Goal: Information Seeking & Learning: Understand process/instructions

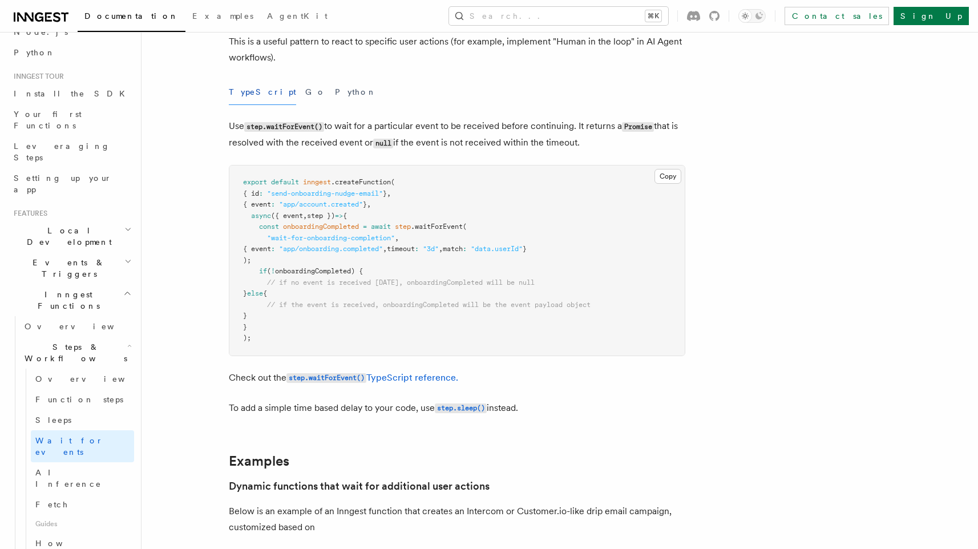
scroll to position [134, 0]
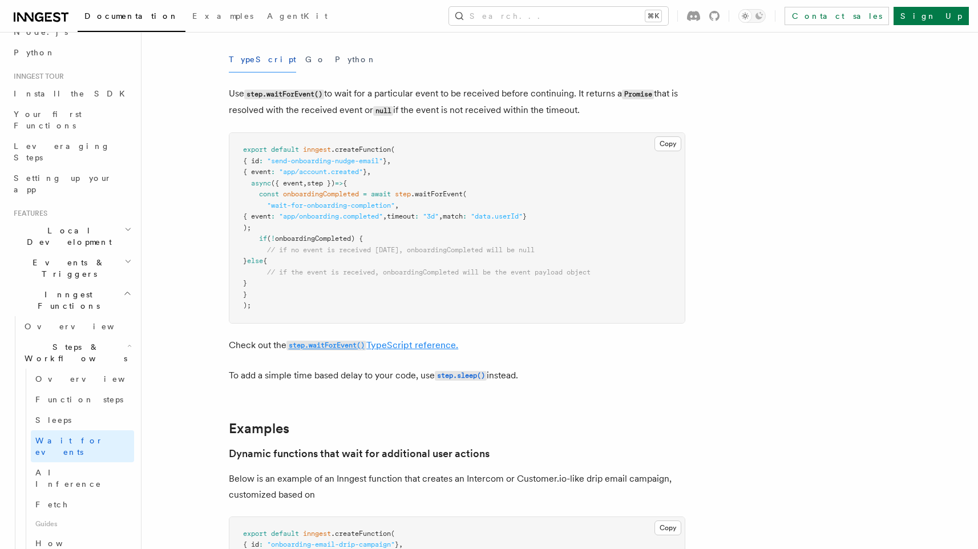
click at [336, 347] on code "step.waitForEvent()" at bounding box center [327, 346] width 80 height 10
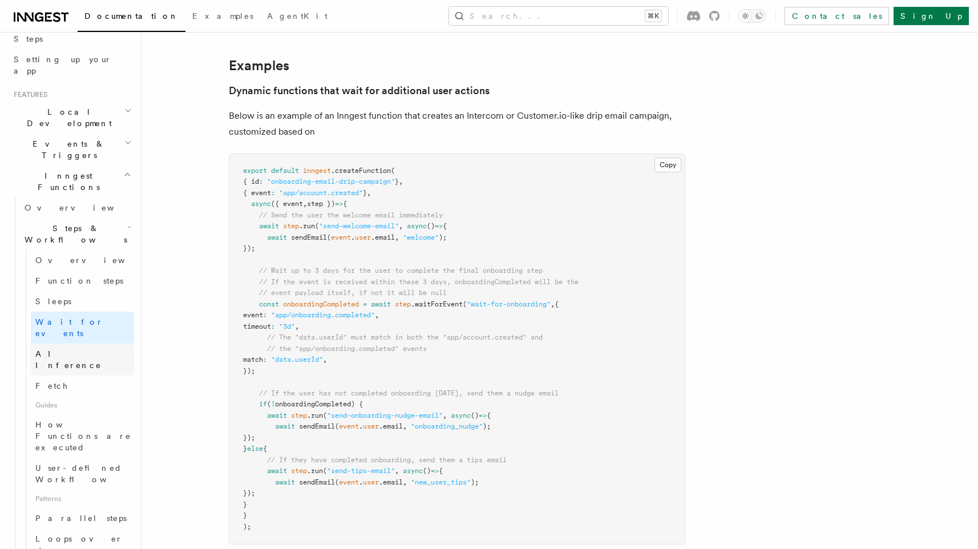
scroll to position [215, 0]
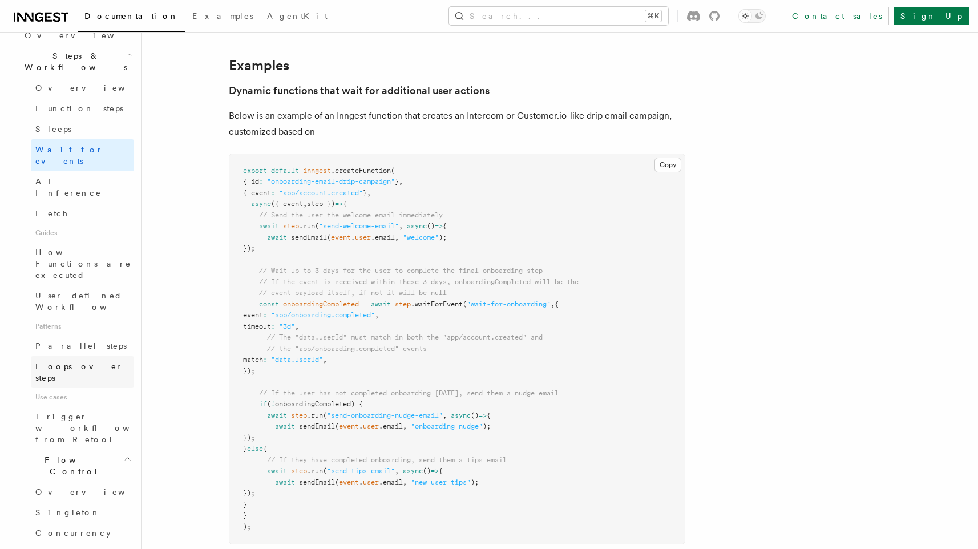
scroll to position [404, 0]
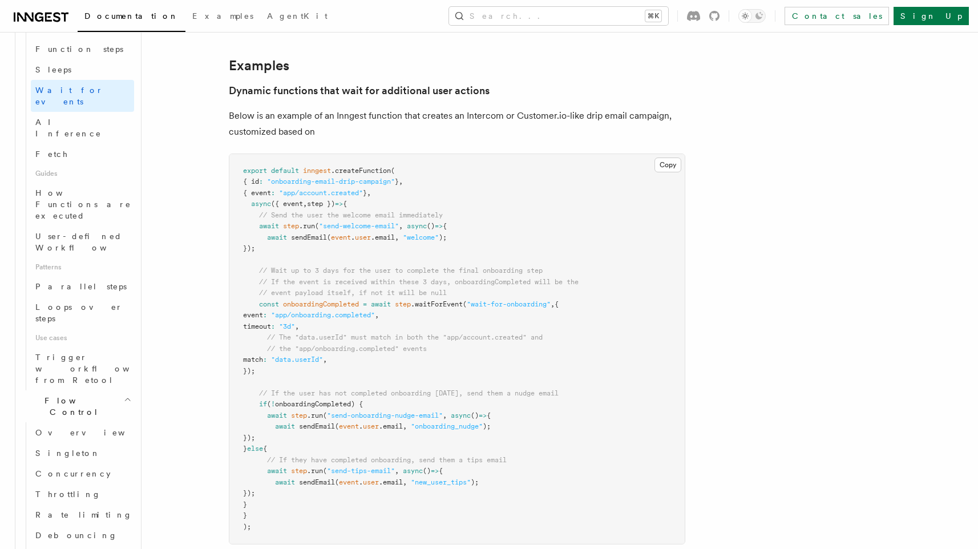
scroll to position [438, 0]
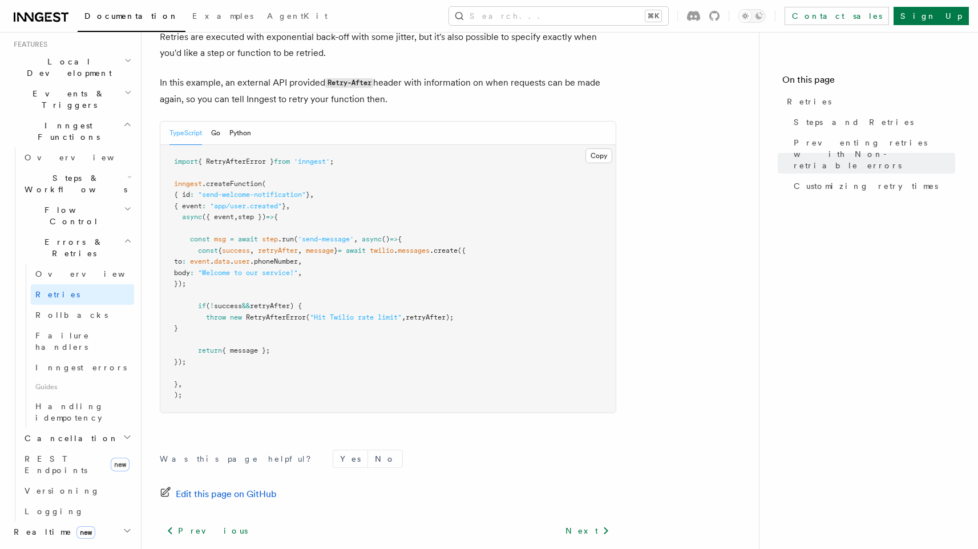
scroll to position [1521, 0]
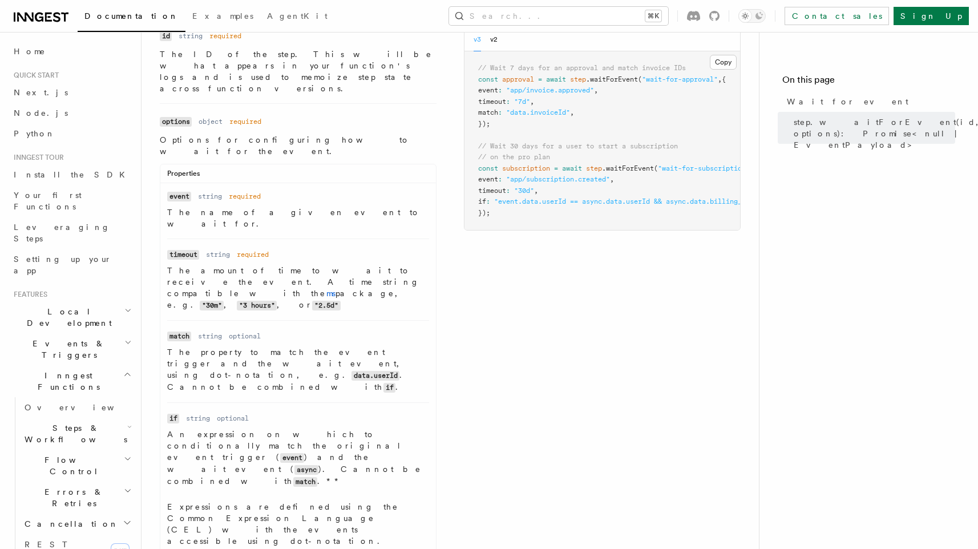
scroll to position [109, 0]
click at [128, 422] on icon "button" at bounding box center [129, 426] width 5 height 9
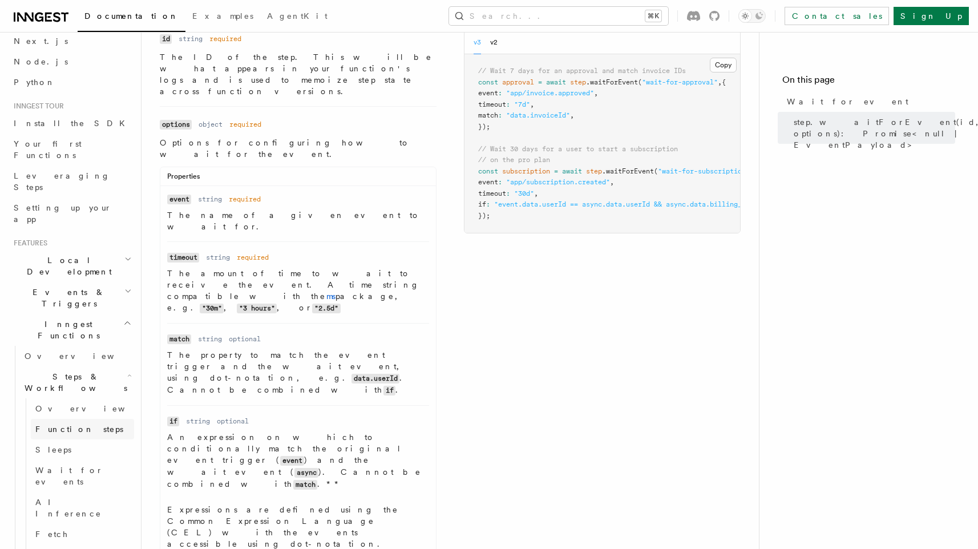
scroll to position [55, 0]
click at [81, 421] on span "Function steps" at bounding box center [79, 425] width 88 height 9
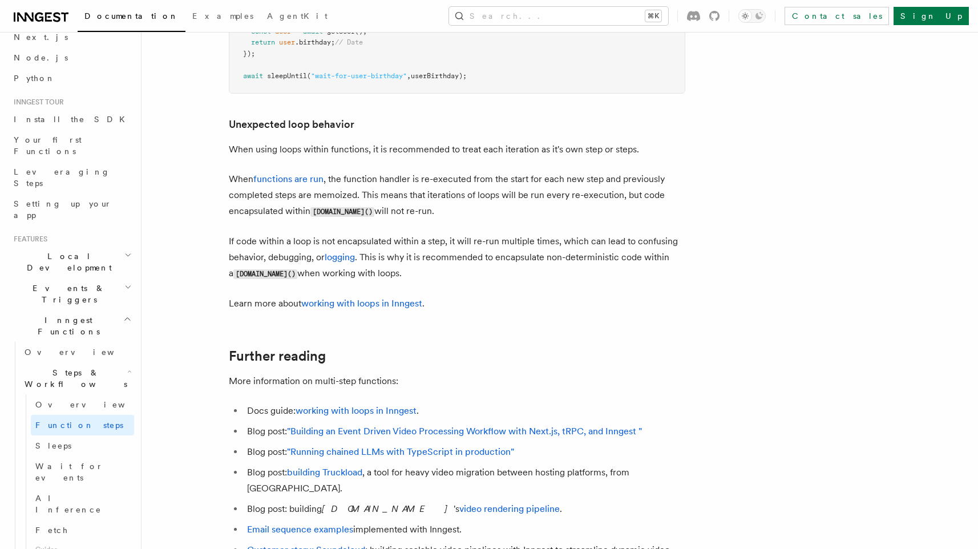
scroll to position [3585, 0]
click at [671, 311] on p "Learn more about working with loops in Inngest ." at bounding box center [457, 303] width 457 height 16
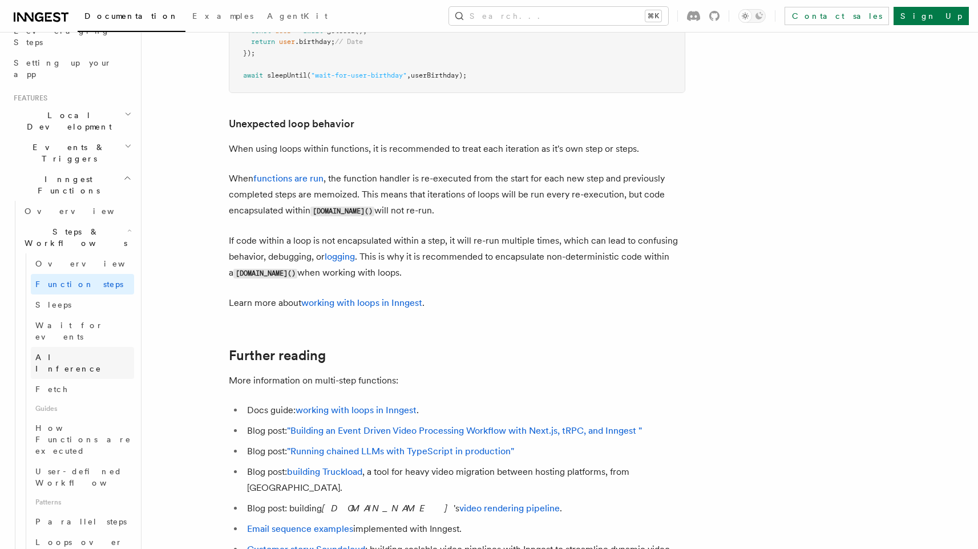
scroll to position [199, 0]
click at [95, 535] on span "Loops over steps" at bounding box center [78, 545] width 87 height 21
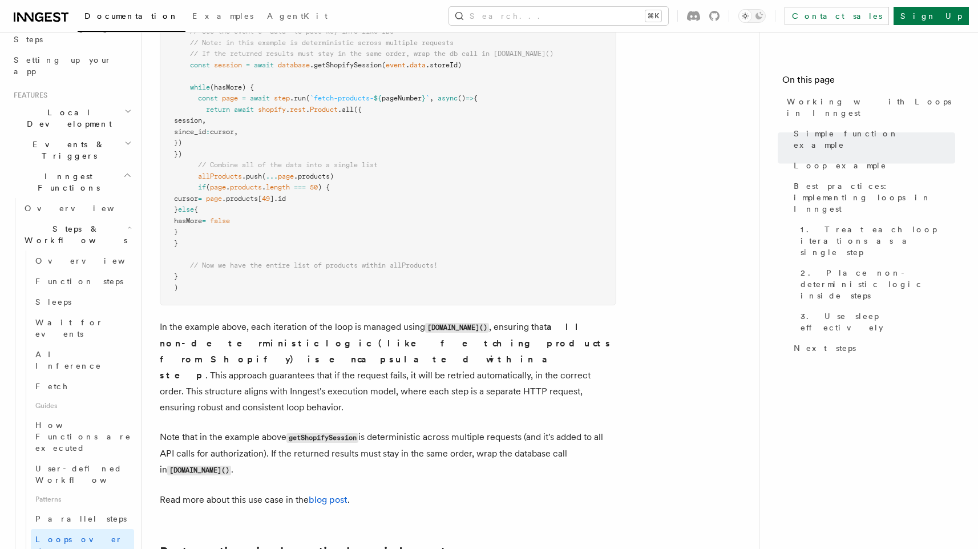
scroll to position [1293, 0]
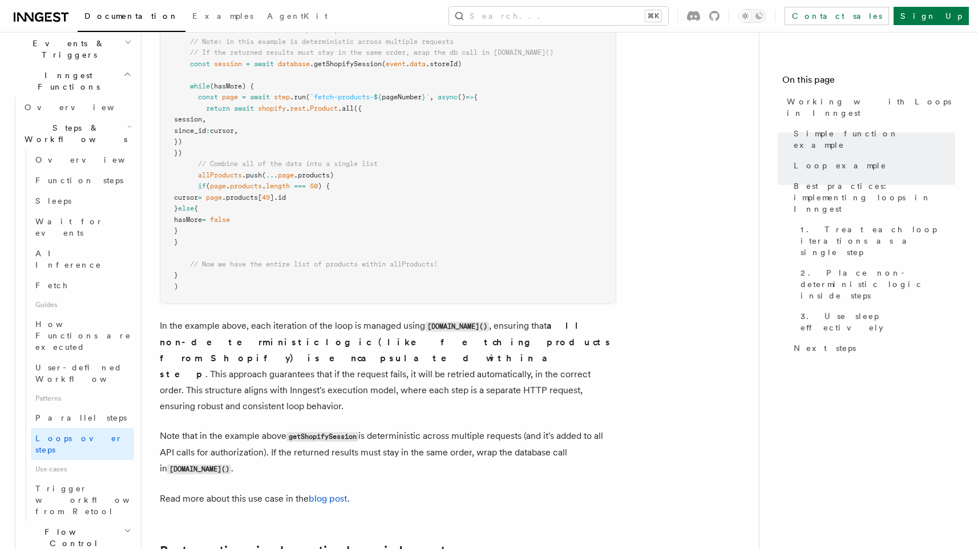
scroll to position [377, 0]
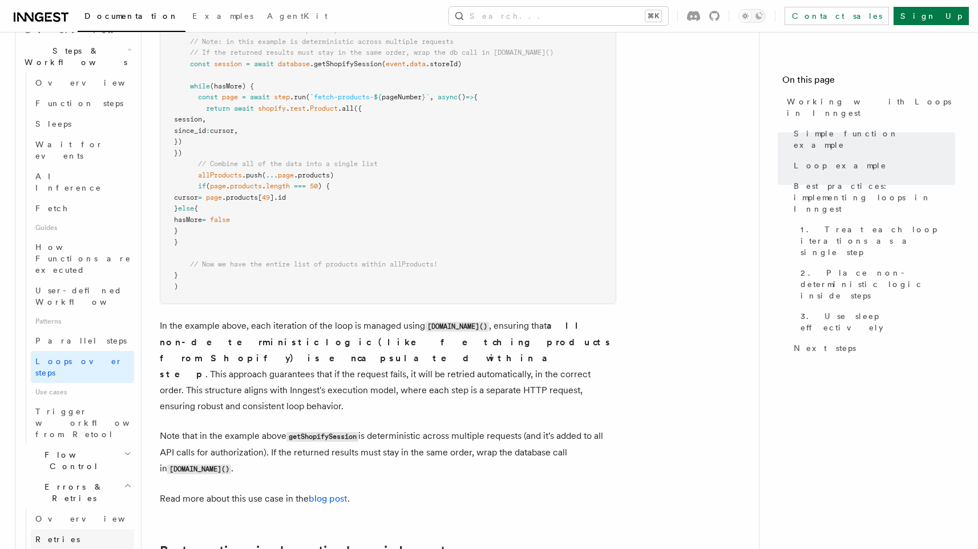
click at [76, 529] on link "Retries" at bounding box center [82, 539] width 103 height 21
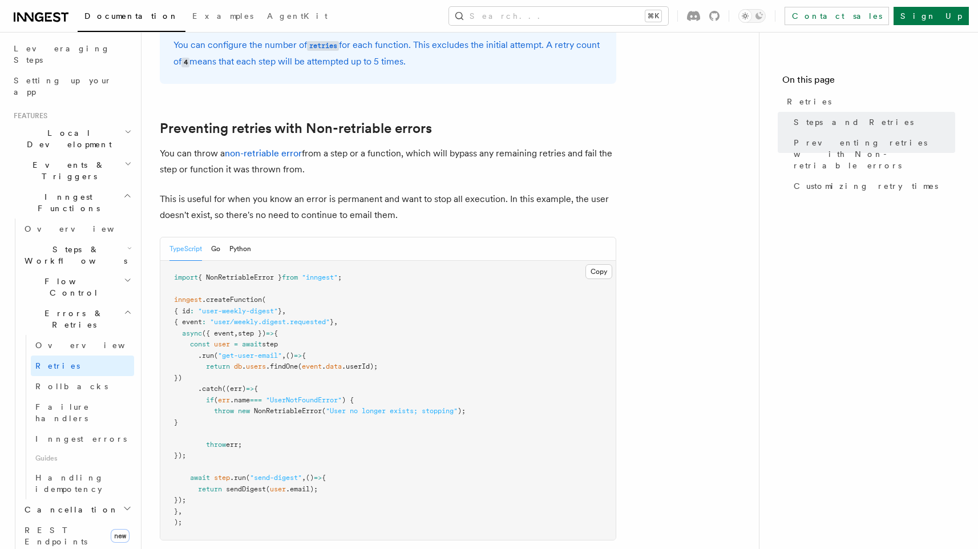
scroll to position [175, 0]
click at [125, 279] on icon "button" at bounding box center [128, 283] width 8 height 9
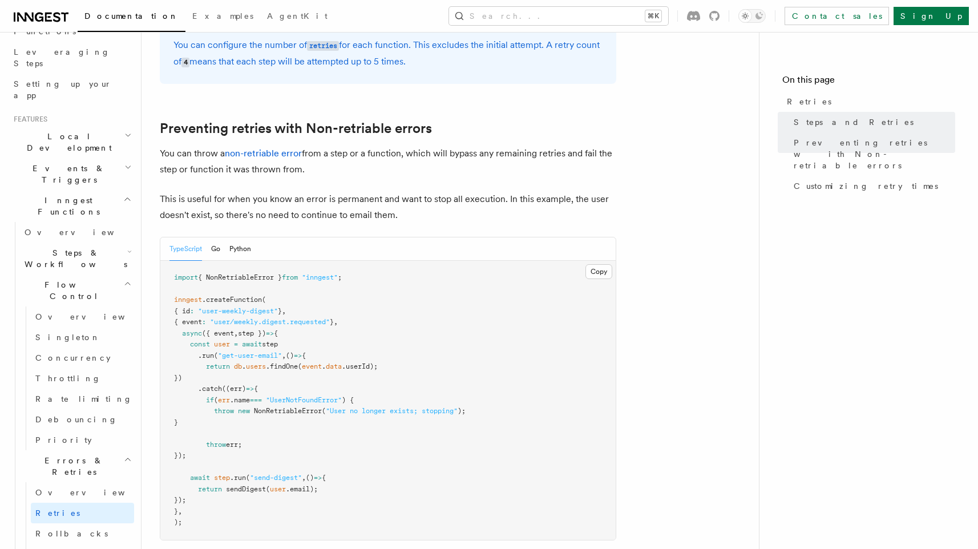
click at [131, 247] on icon "button" at bounding box center [129, 251] width 5 height 9
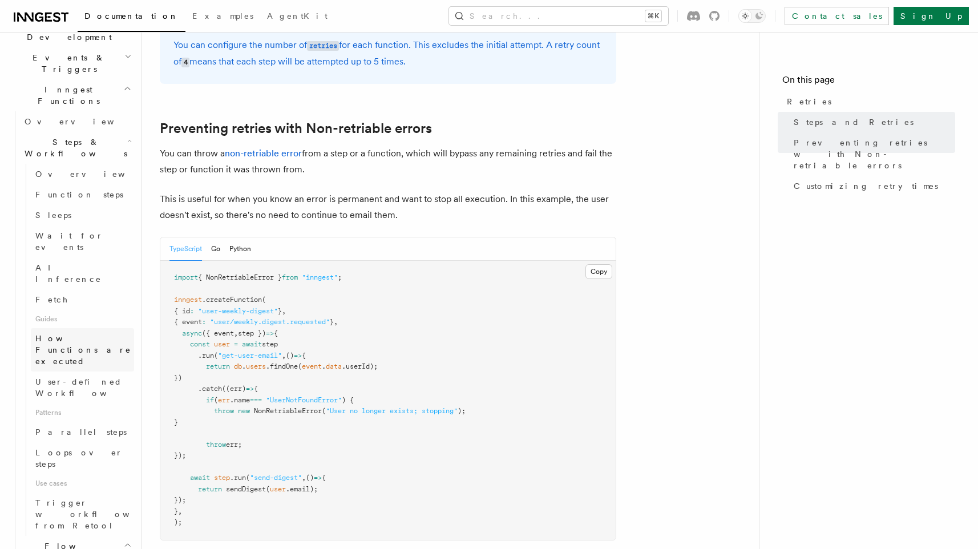
scroll to position [283, 0]
click at [87, 451] on span "Loops over steps" at bounding box center [78, 461] width 87 height 21
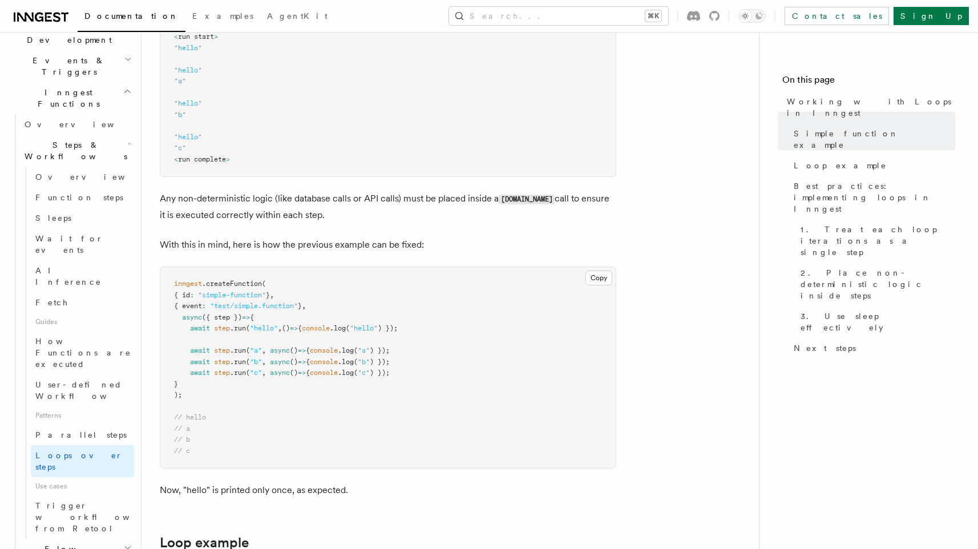
scroll to position [574, 0]
click at [82, 234] on span "Wait for events" at bounding box center [69, 244] width 68 height 21
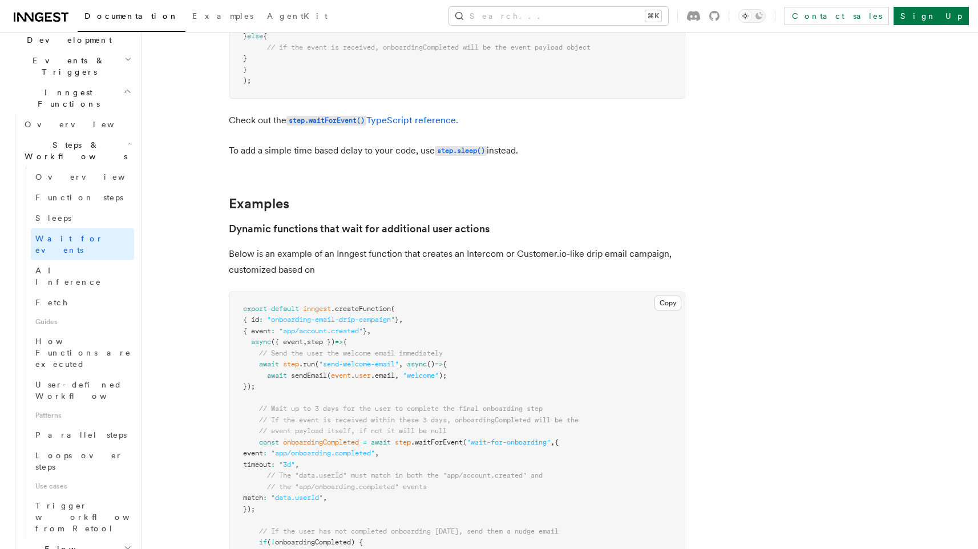
scroll to position [359, 0]
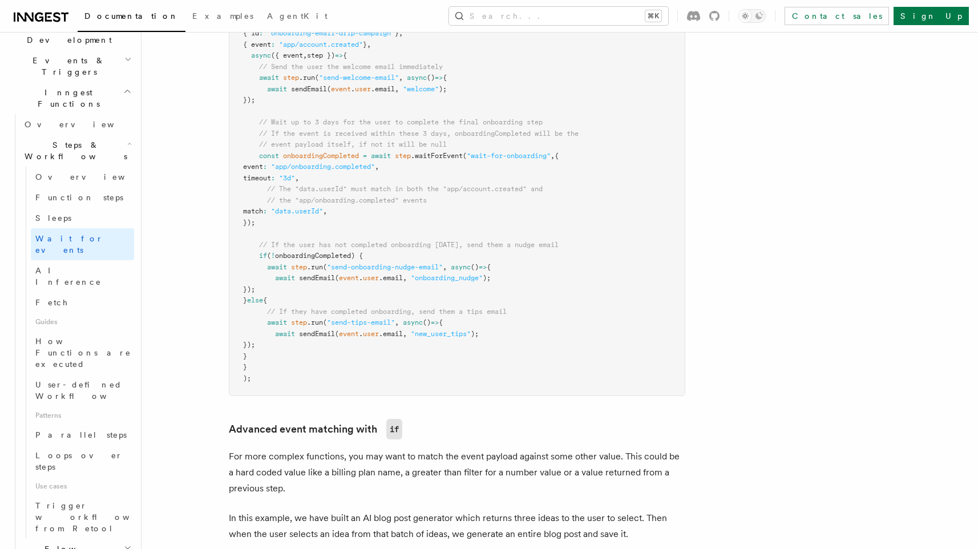
click at [809, 347] on article "Features Inngest Functions Steps & Workflows Wait for an Event One step method …" at bounding box center [530, 512] width 741 height 2215
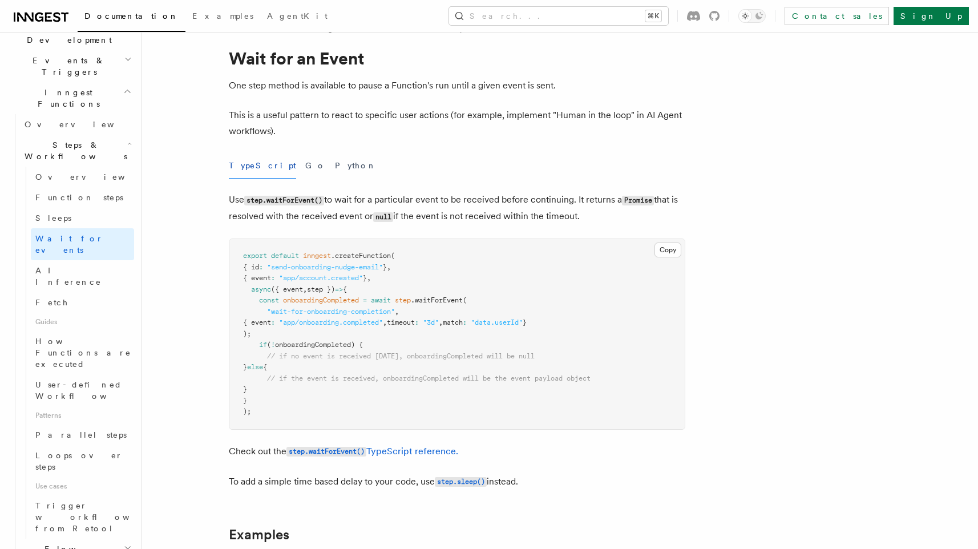
scroll to position [0, 0]
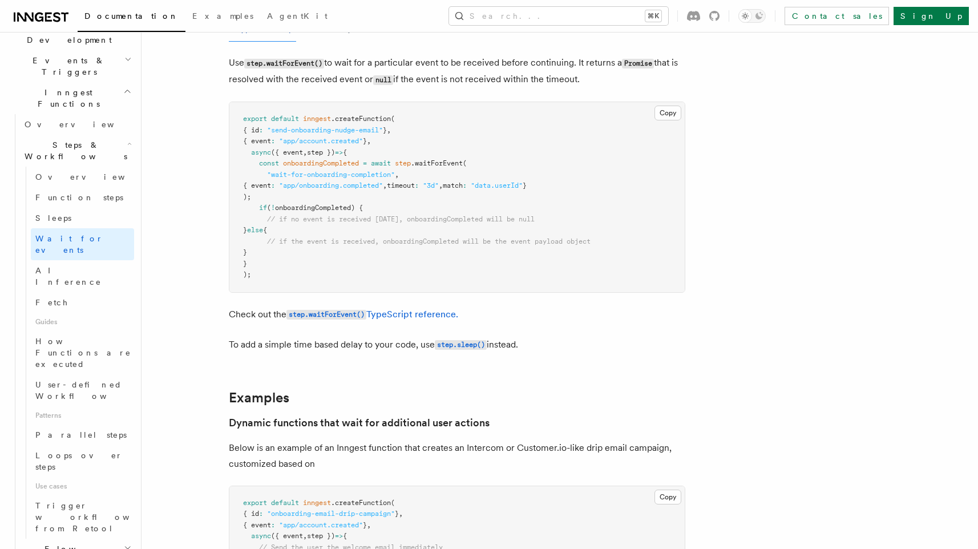
scroll to position [166, 0]
